Goal: Information Seeking & Learning: Learn about a topic

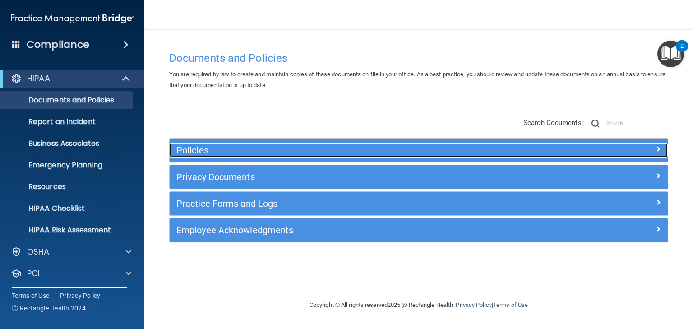
click at [190, 148] on h5 "Policies" at bounding box center [356, 150] width 360 height 10
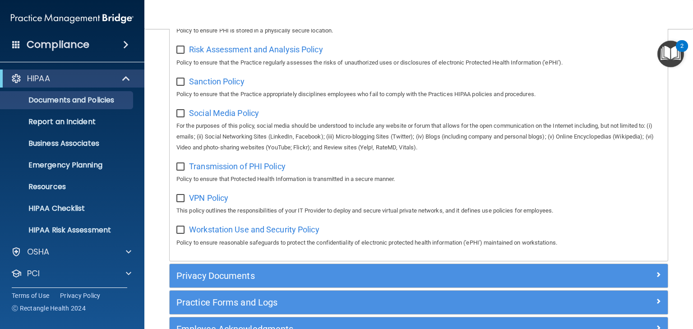
scroll to position [712, 0]
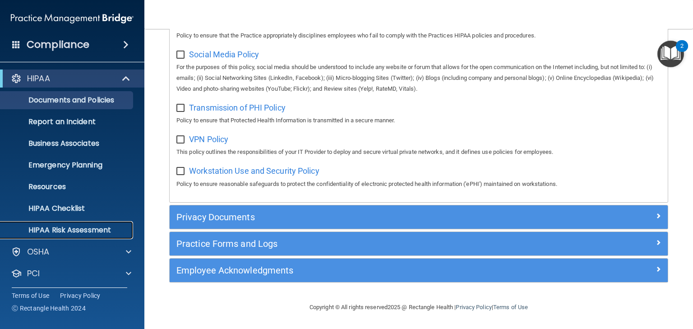
click at [65, 230] on p "HIPAA Risk Assessment" at bounding box center [67, 229] width 123 height 9
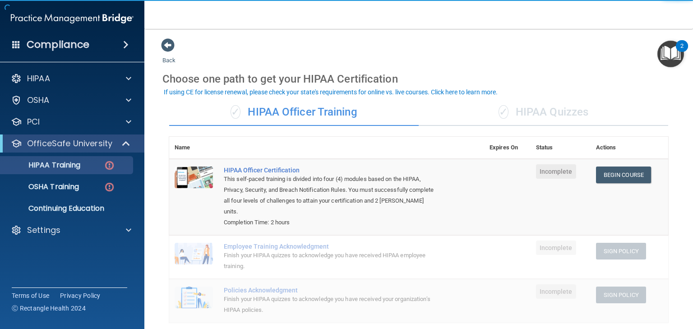
click at [541, 113] on div "✓ HIPAA Quizzes" at bounding box center [542, 112] width 249 height 27
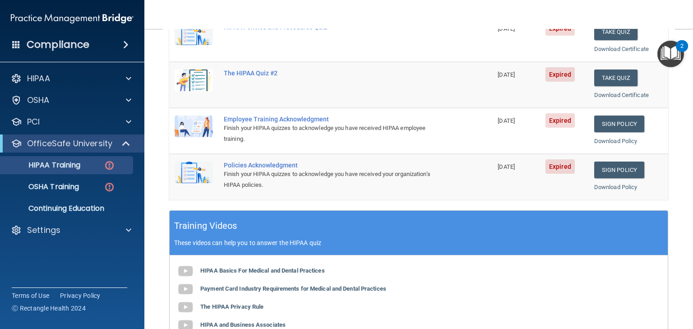
scroll to position [252, 0]
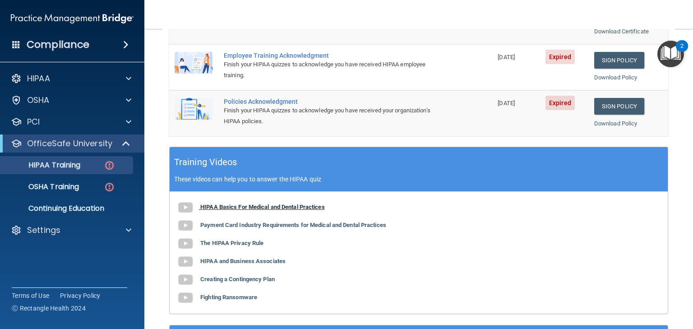
click at [262, 203] on b "HIPAA Basics For Medical and Dental Practices" at bounding box center [262, 206] width 124 height 7
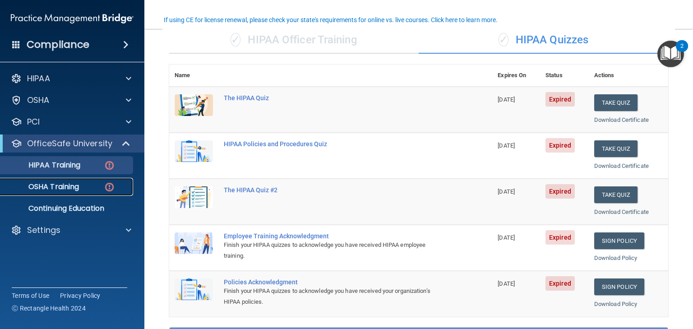
click at [34, 188] on p "OSHA Training" at bounding box center [42, 186] width 73 height 9
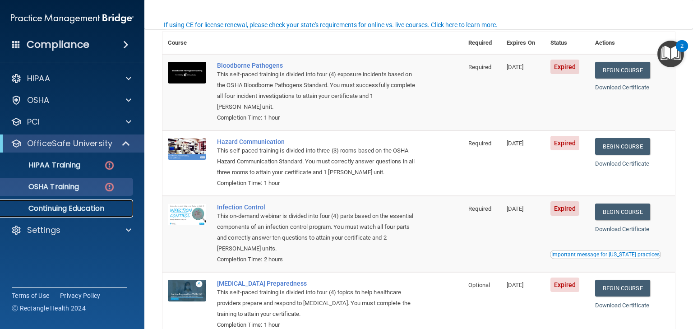
click at [75, 207] on p "Continuing Education" at bounding box center [67, 208] width 123 height 9
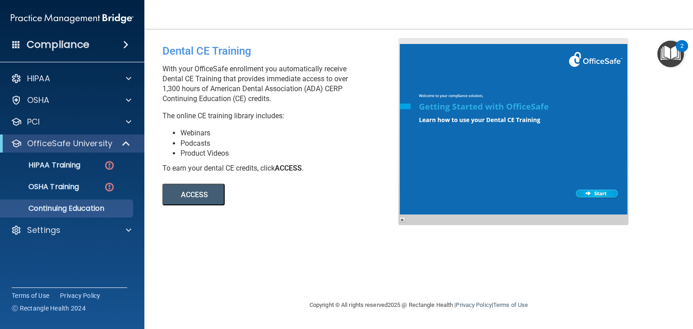
click at [171, 198] on button "ACCESS" at bounding box center [193, 195] width 62 height 22
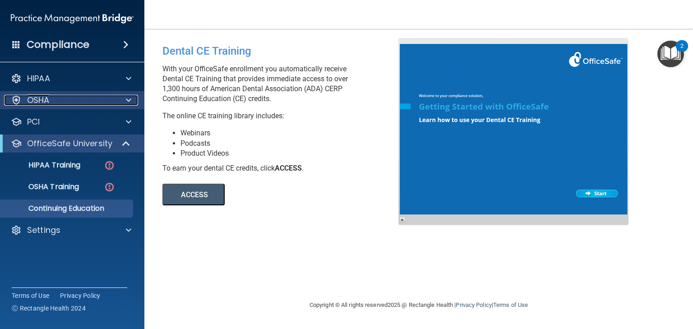
click at [50, 101] on div "OSHA" at bounding box center [60, 100] width 112 height 11
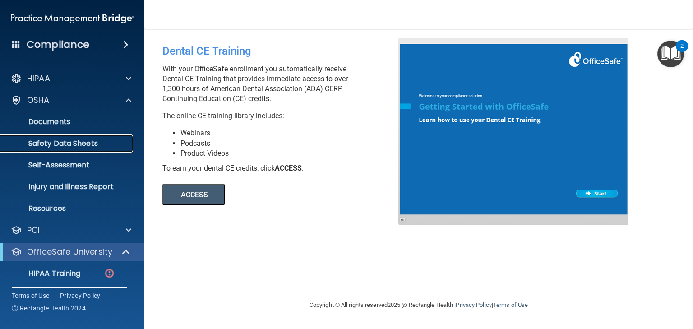
click at [61, 143] on p "Safety Data Sheets" at bounding box center [67, 143] width 123 height 9
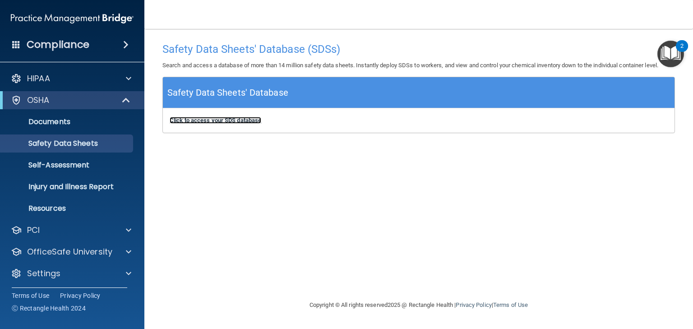
click at [216, 121] on b "Click to access your SDS database" at bounding box center [216, 120] width 92 height 7
click at [334, 209] on div "Safety Data Sheets' Database (SDSs) Search and access a database of more than 1…" at bounding box center [418, 164] width 512 height 252
